Goal: Navigation & Orientation: Find specific page/section

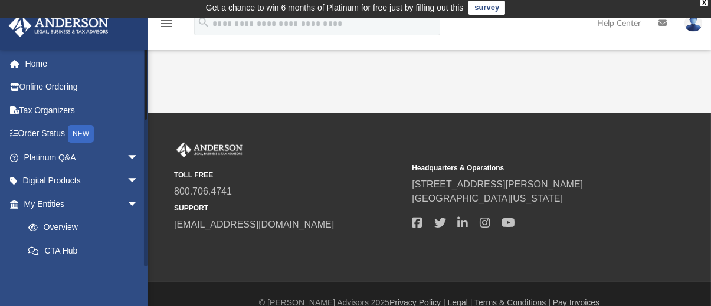
scroll to position [19, 0]
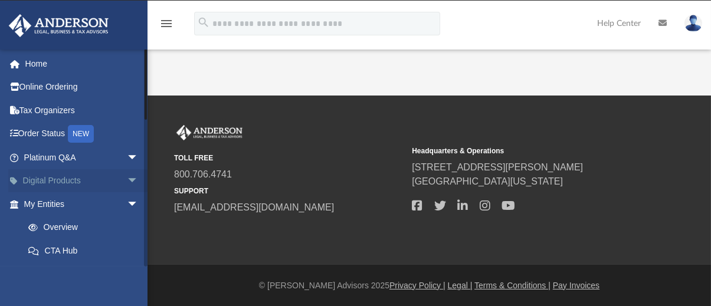
click at [74, 177] on link "Digital Products arrow_drop_down" at bounding box center [82, 181] width 148 height 24
click at [127, 199] on span "arrow_drop_down" at bounding box center [139, 204] width 24 height 24
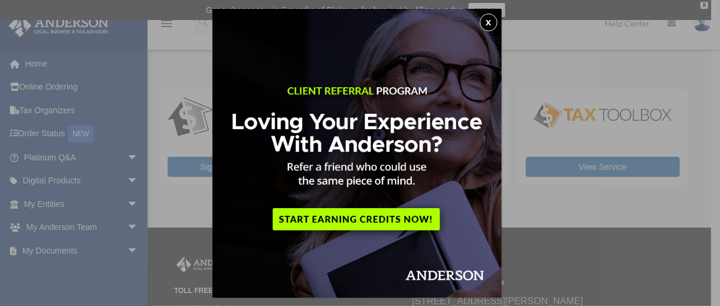
click at [483, 21] on button "x" at bounding box center [489, 23] width 18 height 18
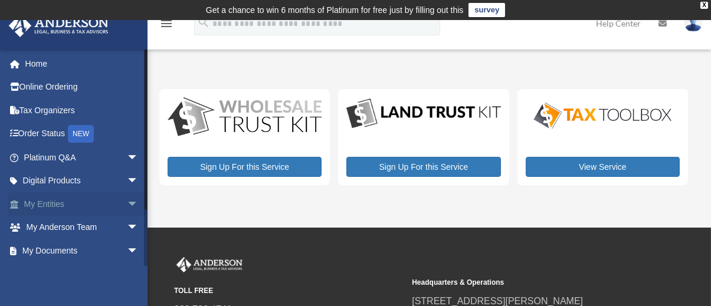
click at [72, 205] on link "My Entities arrow_drop_down" at bounding box center [82, 204] width 148 height 24
click at [127, 203] on span "arrow_drop_down" at bounding box center [139, 204] width 24 height 24
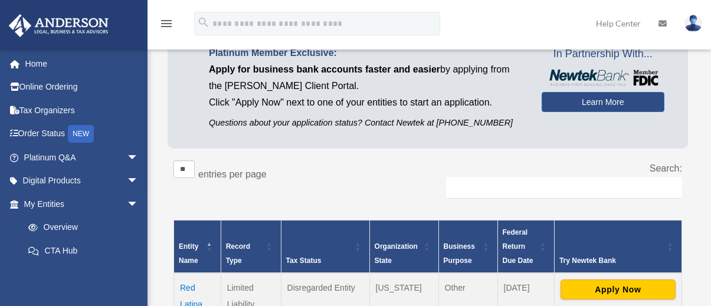
scroll to position [295, 0]
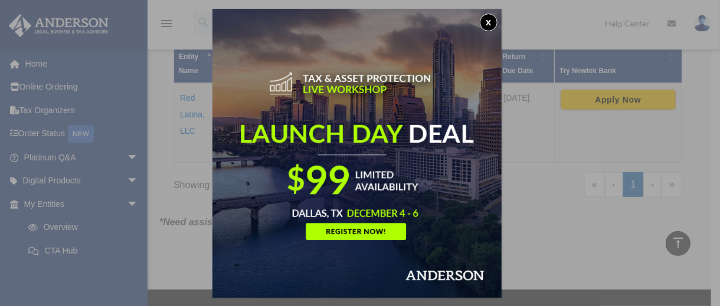
click at [490, 23] on button "x" at bounding box center [489, 23] width 18 height 18
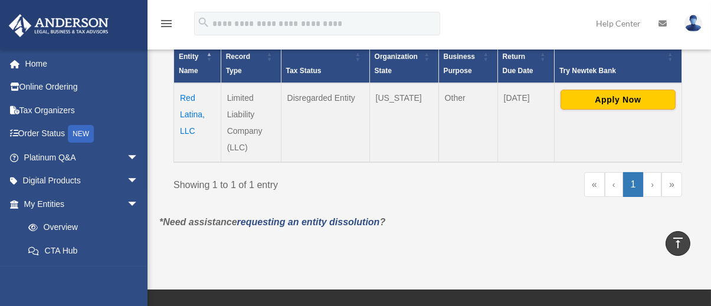
click at [186, 97] on td "Red Latina, LLC" at bounding box center [197, 122] width 47 height 79
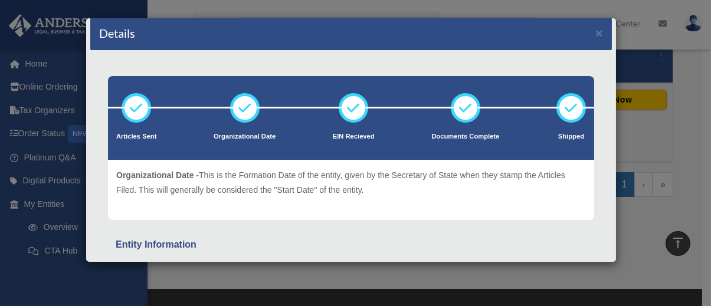
scroll to position [0, 0]
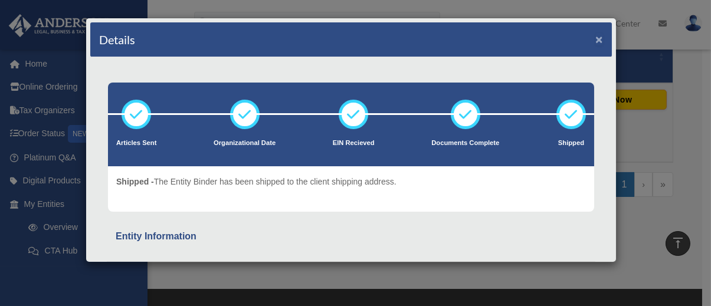
click at [595, 35] on button "×" at bounding box center [599, 39] width 8 height 12
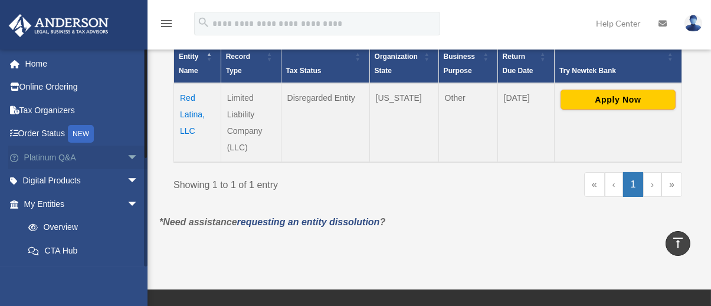
click at [52, 161] on link "Platinum Q&A arrow_drop_down" at bounding box center [82, 158] width 148 height 24
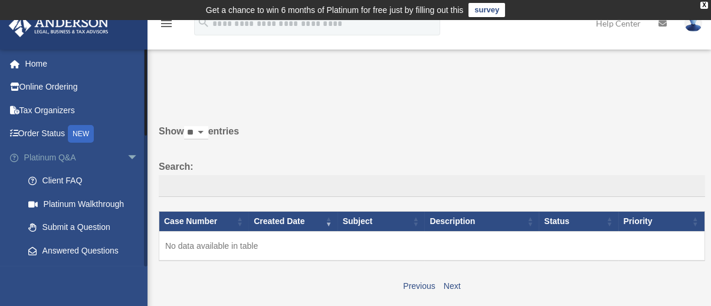
click at [51, 153] on link "Platinum Q&A arrow_drop_down" at bounding box center [82, 158] width 148 height 24
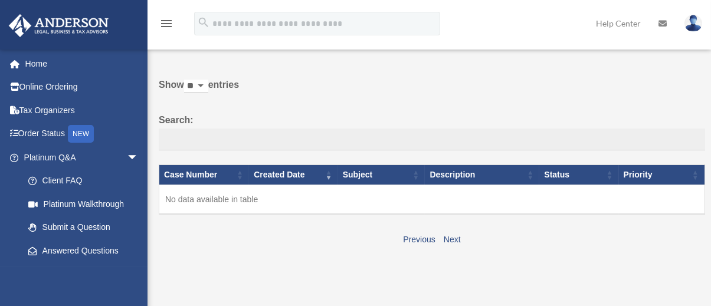
scroll to position [118, 0]
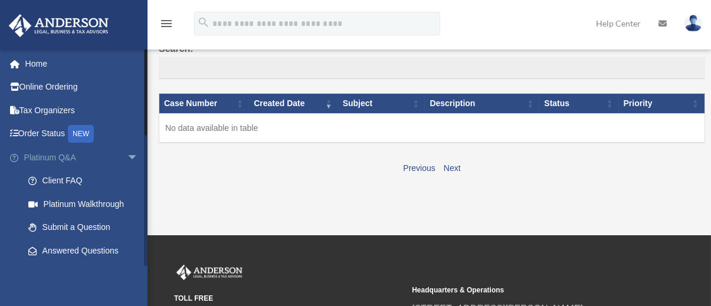
click at [40, 159] on link "Platinum Q&A arrow_drop_down" at bounding box center [82, 158] width 148 height 24
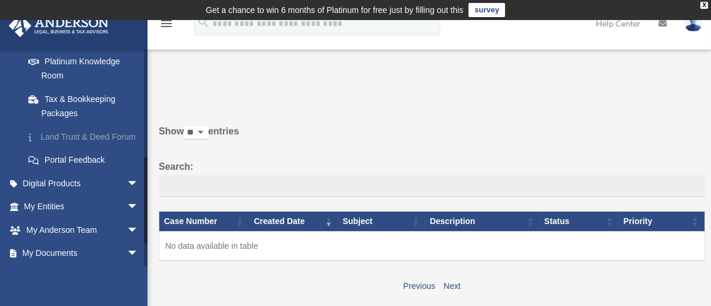
scroll to position [295, 0]
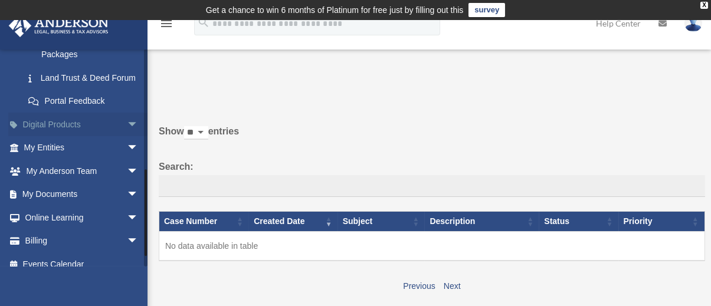
click at [88, 136] on link "Digital Products arrow_drop_down" at bounding box center [82, 125] width 148 height 24
